Goal: Check status: Check status

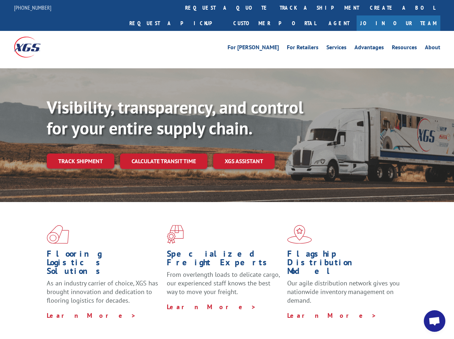
click at [227, 169] on div "Visibility, transparency, and control for your entire supply chain. Track shipm…" at bounding box center [251, 147] width 408 height 100
click at [275, 8] on link "track a shipment" at bounding box center [320, 7] width 90 height 15
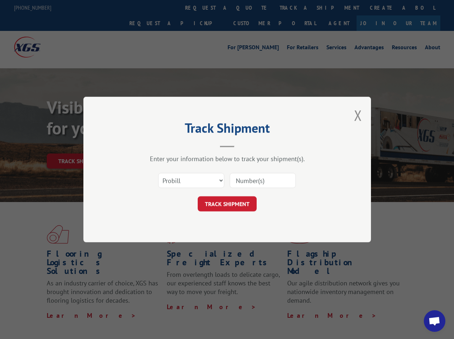
click at [251, 8] on div "Track Shipment Enter your information below to track your shipment(s). Select c…" at bounding box center [227, 169] width 454 height 339
click at [296, 8] on div "Track Shipment Enter your information below to track your shipment(s). Select c…" at bounding box center [227, 169] width 454 height 339
click at [80, 145] on div "Track Shipment Enter your information below to track your shipment(s). Select c…" at bounding box center [227, 169] width 454 height 339
click at [163, 145] on header "Track Shipment" at bounding box center [227, 135] width 216 height 24
click at [244, 145] on header "Track Shipment" at bounding box center [227, 135] width 216 height 24
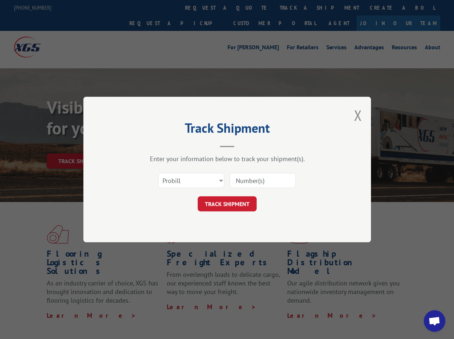
click at [435, 321] on span "Open chat" at bounding box center [435, 322] width 12 height 10
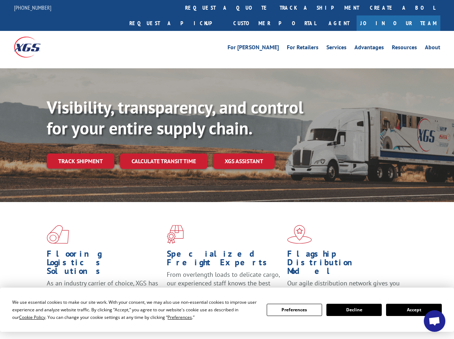
click at [227, 169] on div "Visibility, transparency, and control for your entire supply chain. Track shipm…" at bounding box center [251, 147] width 408 height 100
click at [25, 317] on span "Cookie Policy" at bounding box center [32, 317] width 26 height 6
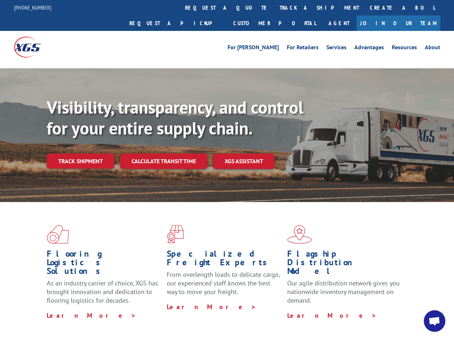
click at [173, 317] on div "Flooring Logistics Solutions As an industry carrier of choice, XGS has brought …" at bounding box center [227, 274] width 454 height 145
click at [295, 310] on div "Flooring Logistics Solutions As an industry carrier of choice, XGS has brought …" at bounding box center [227, 272] width 454 height 141
click at [354, 310] on div "Flooring Logistics Solutions As an industry carrier of choice, XGS has brought …" at bounding box center [227, 272] width 454 height 141
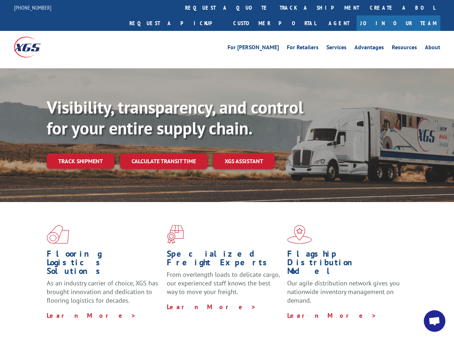
scroll to position [228, 0]
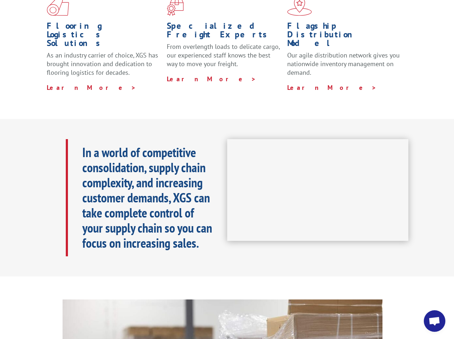
click at [206, 22] on h1 "Specialized Freight Experts" at bounding box center [224, 32] width 115 height 21
click at [251, 22] on h1 "Specialized Freight Experts" at bounding box center [224, 32] width 115 height 21
click at [296, 22] on h1 "Flagship Distribution Model" at bounding box center [344, 37] width 115 height 30
